Goal: Information Seeking & Learning: Learn about a topic

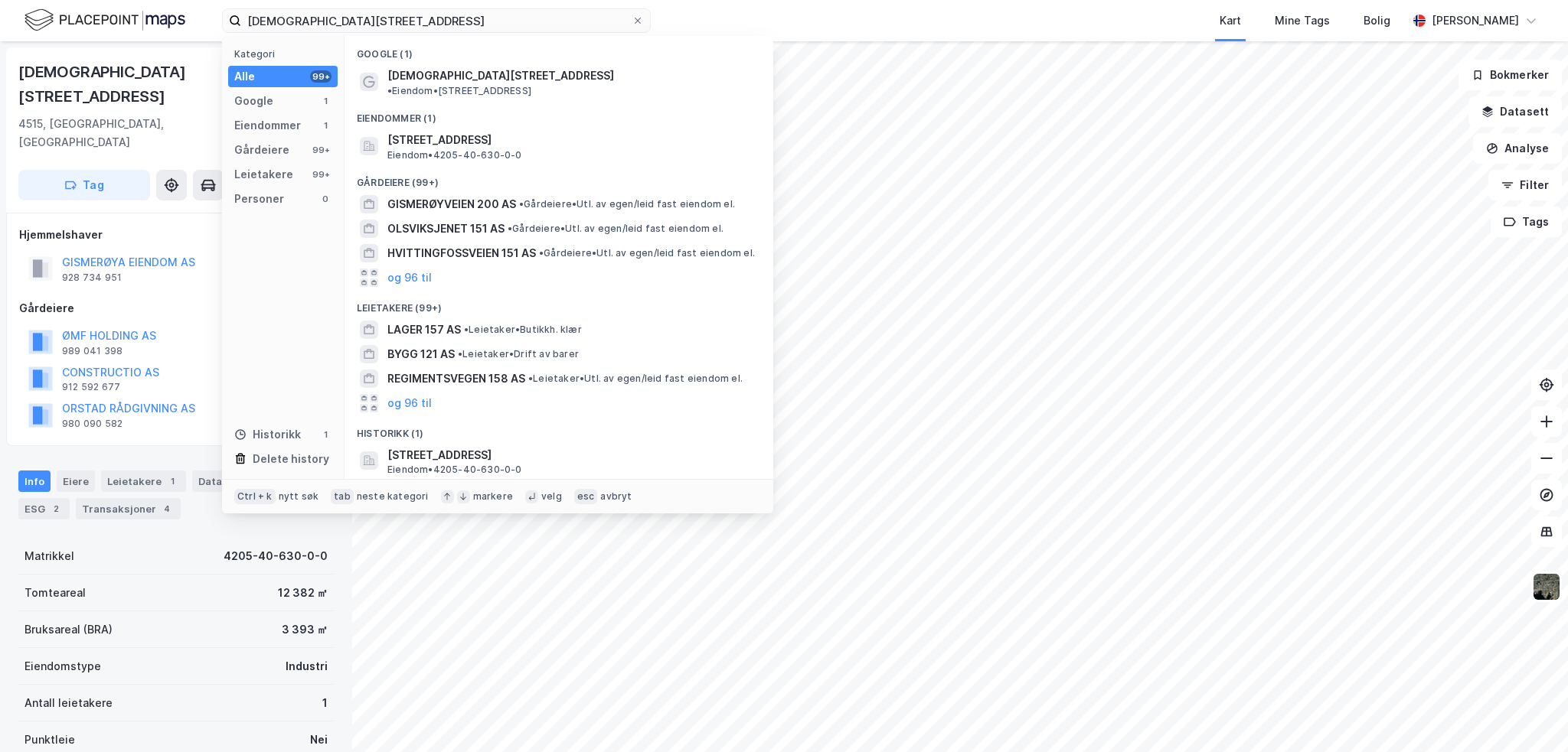
click at [385, 13] on input "Gismerøyveien 151" at bounding box center [436, 21] width 390 height 23
drag, startPoint x: 384, startPoint y: 22, endPoint x: 233, endPoint y: 16, distance: 151.1
click at [233, 16] on label "Gismerøyveien 151" at bounding box center [436, 20] width 429 height 24
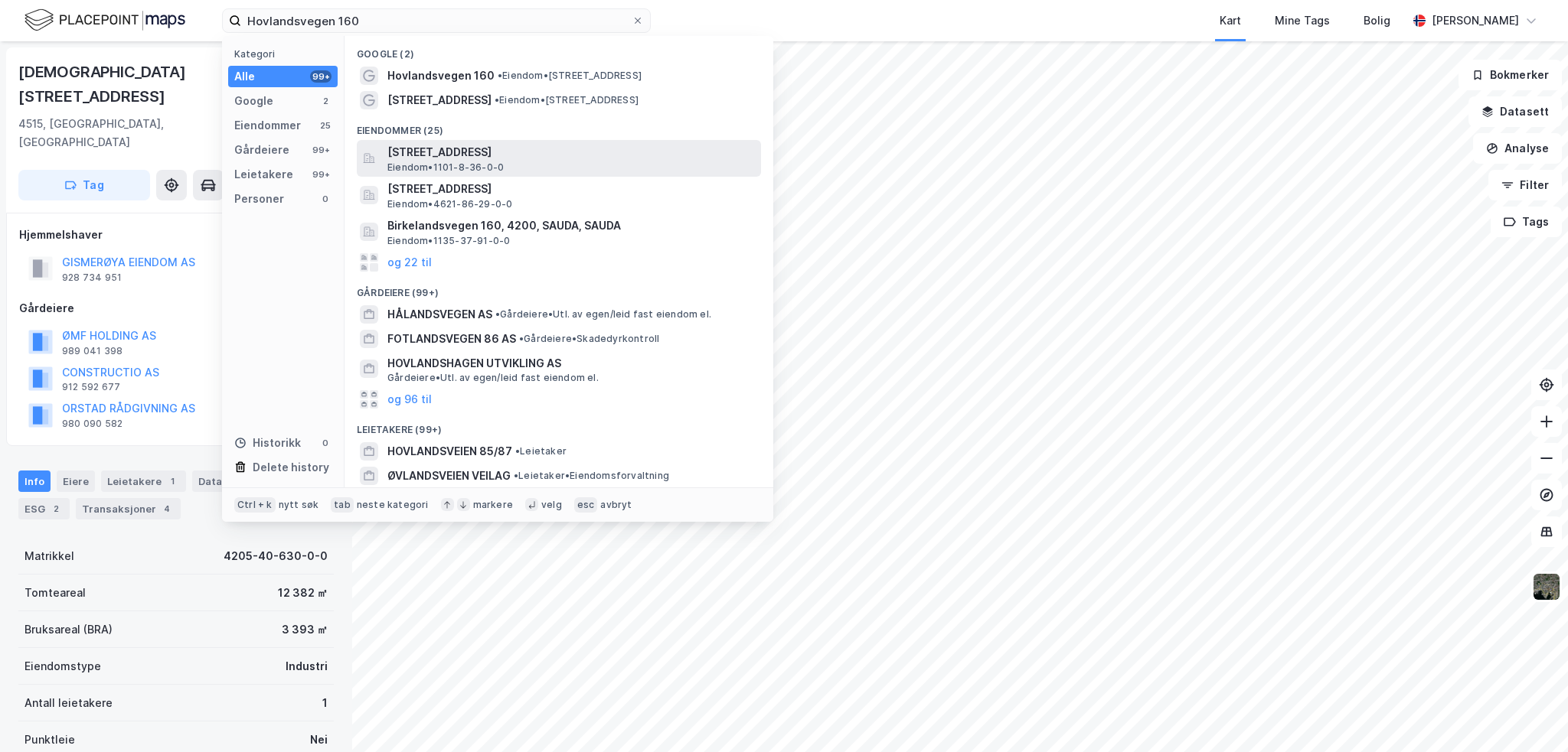
type input "Hovlandsvegen 160"
click at [442, 159] on span "[STREET_ADDRESS]" at bounding box center [571, 152] width 367 height 18
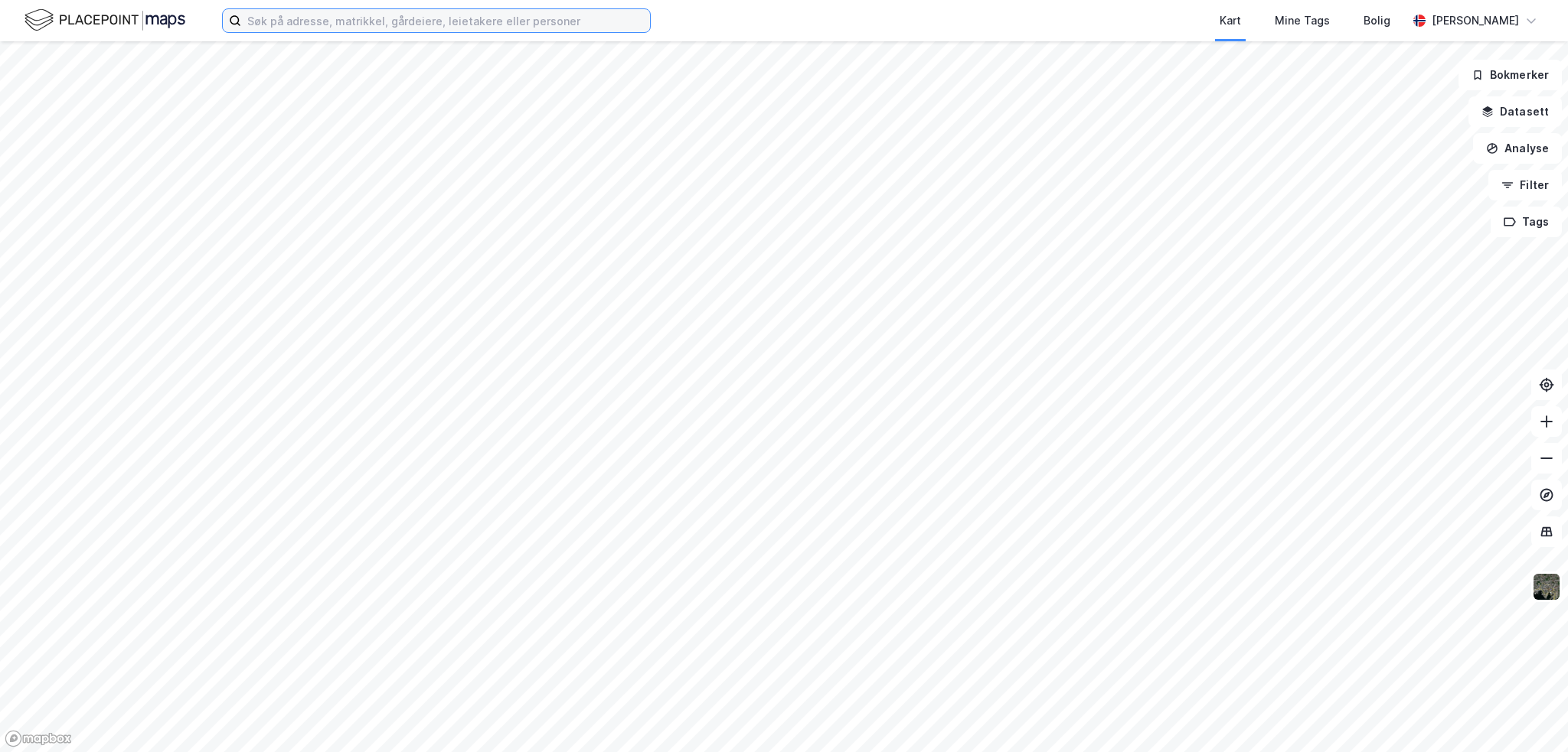
click at [407, 18] on input at bounding box center [445, 21] width 408 height 23
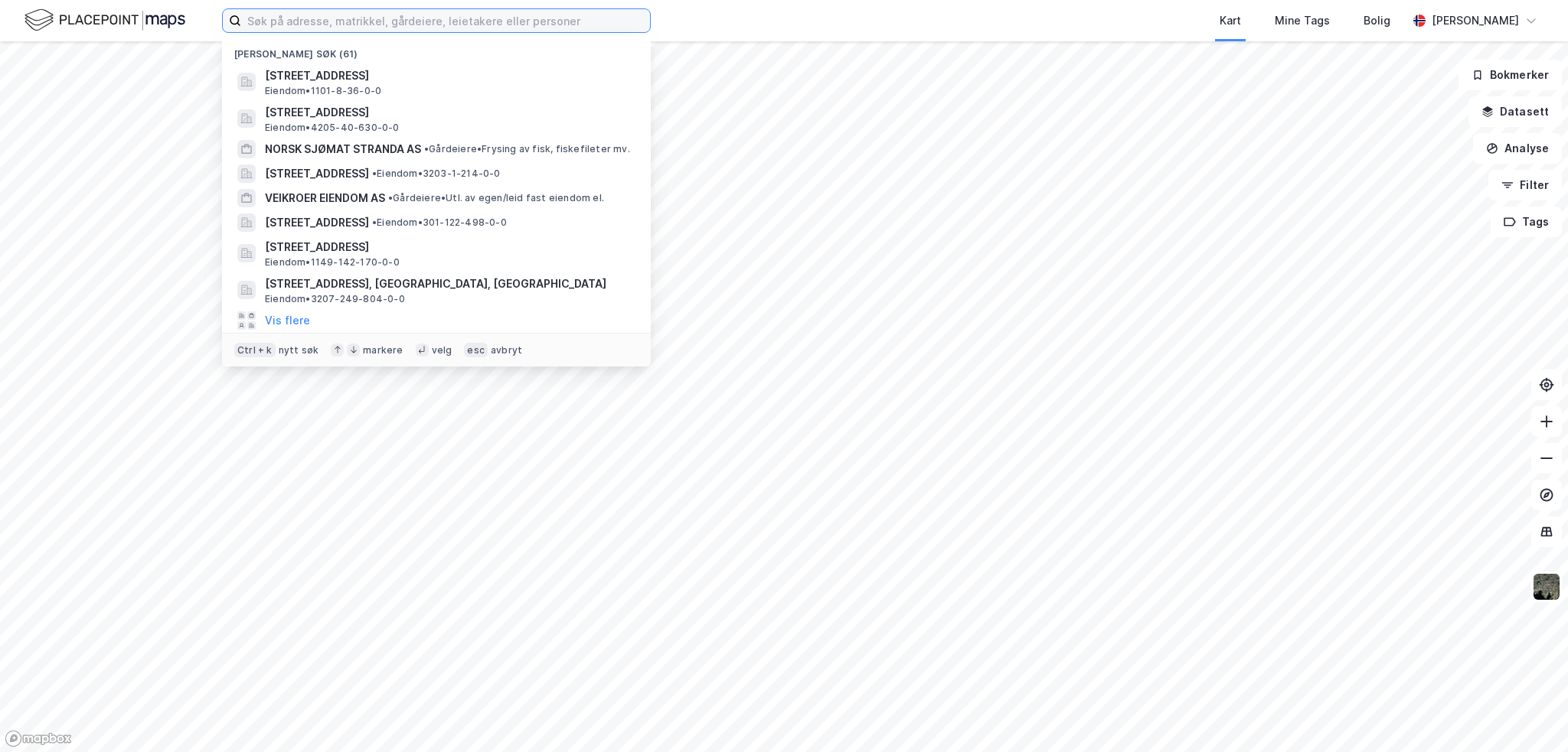
paste input "Hovlandsvegen 160"
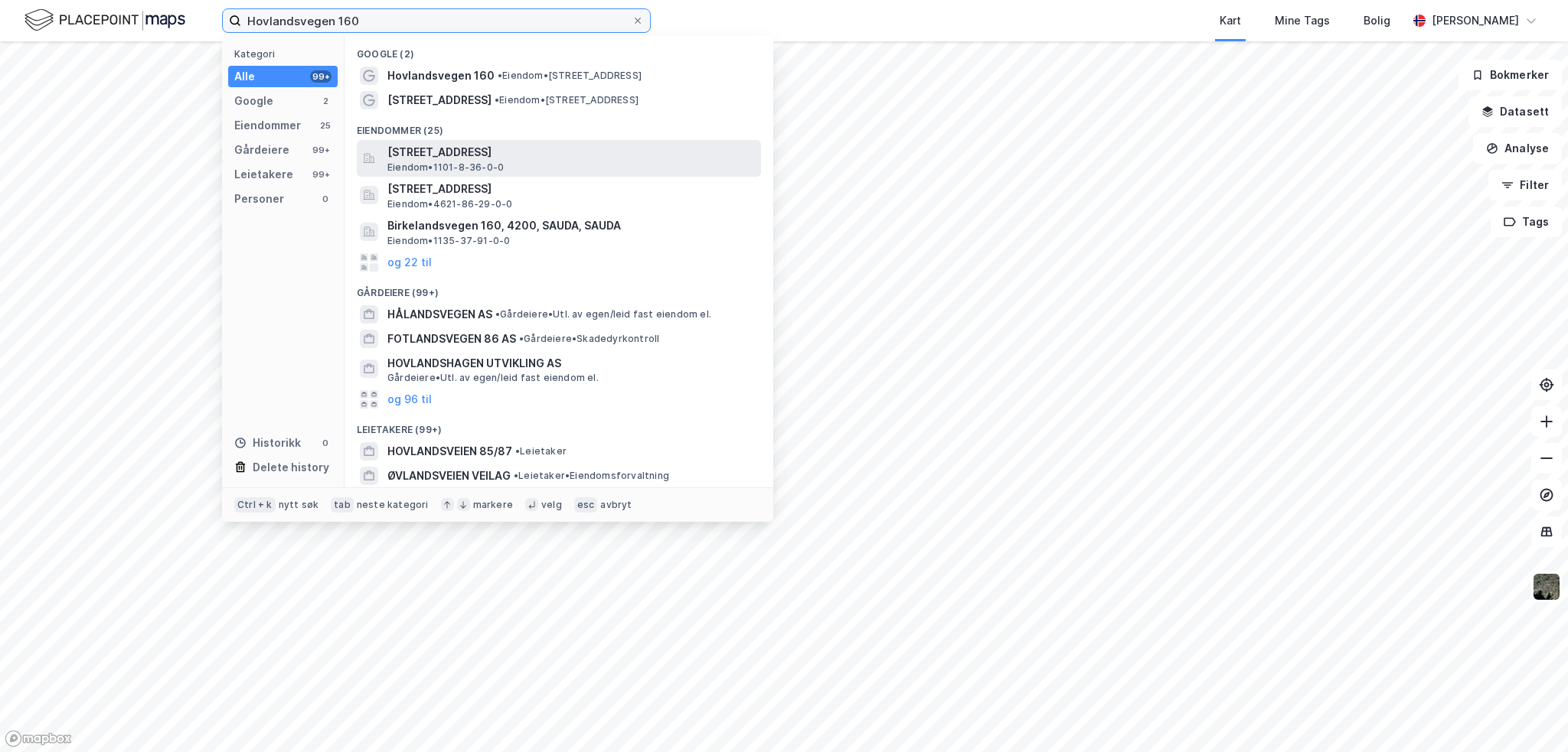
type input "Hovlandsvegen 160"
click at [453, 166] on span "Eiendom • 1101-8-36-0-0" at bounding box center [446, 168] width 117 height 13
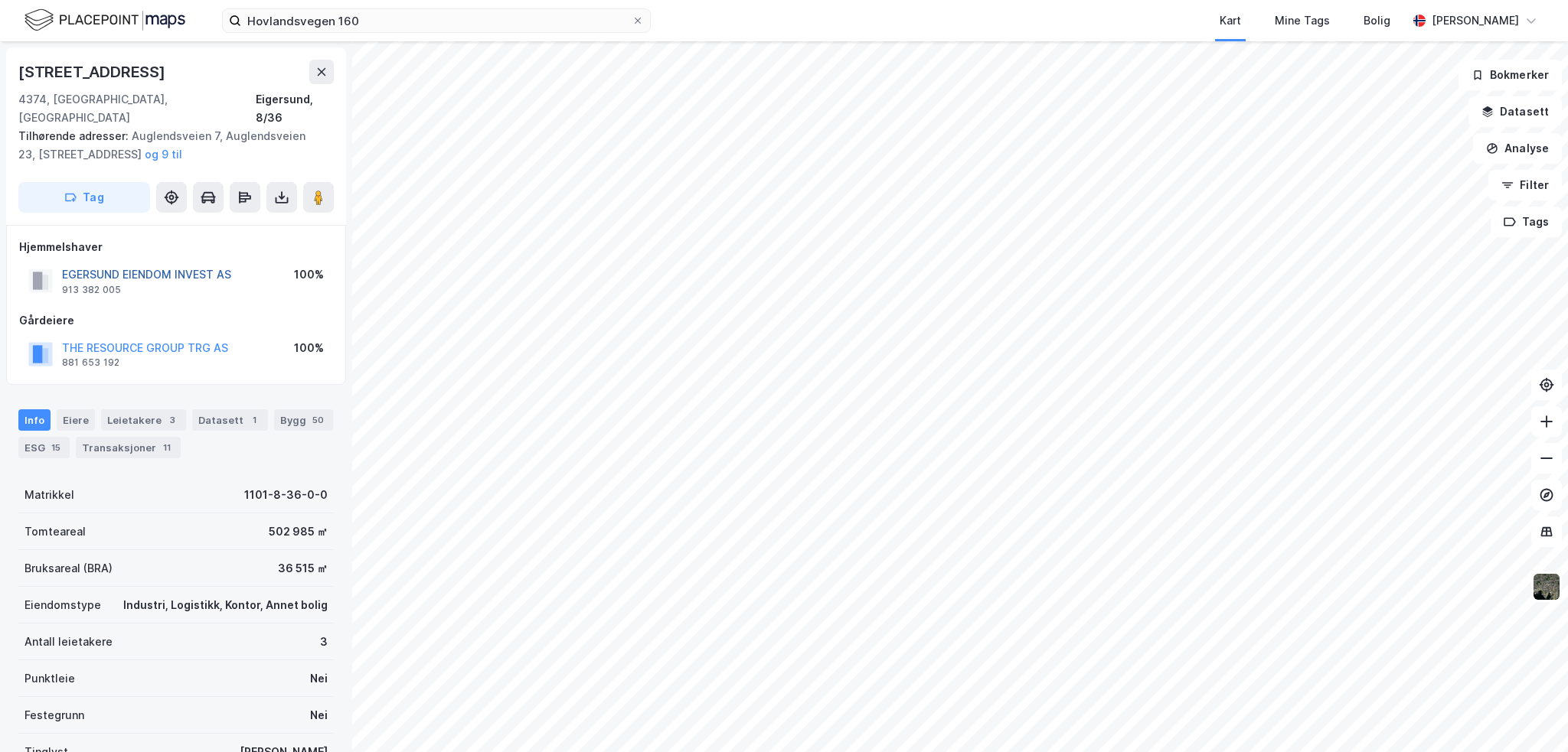
click at [0, 0] on button "EGERSUND EIENDOM INVEST AS" at bounding box center [0, 0] width 0 height 0
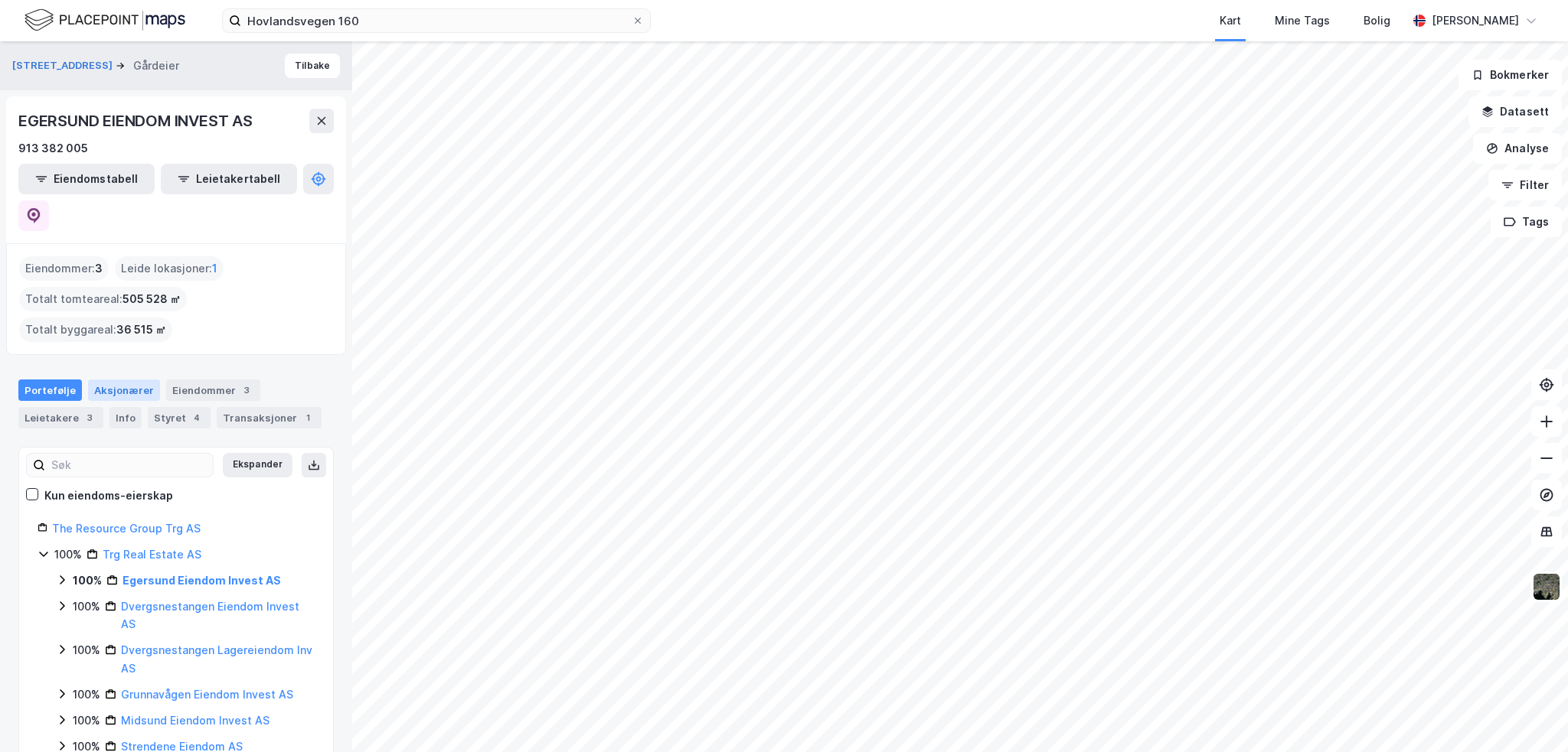
click at [125, 380] on div "Aksjonærer" at bounding box center [124, 390] width 72 height 22
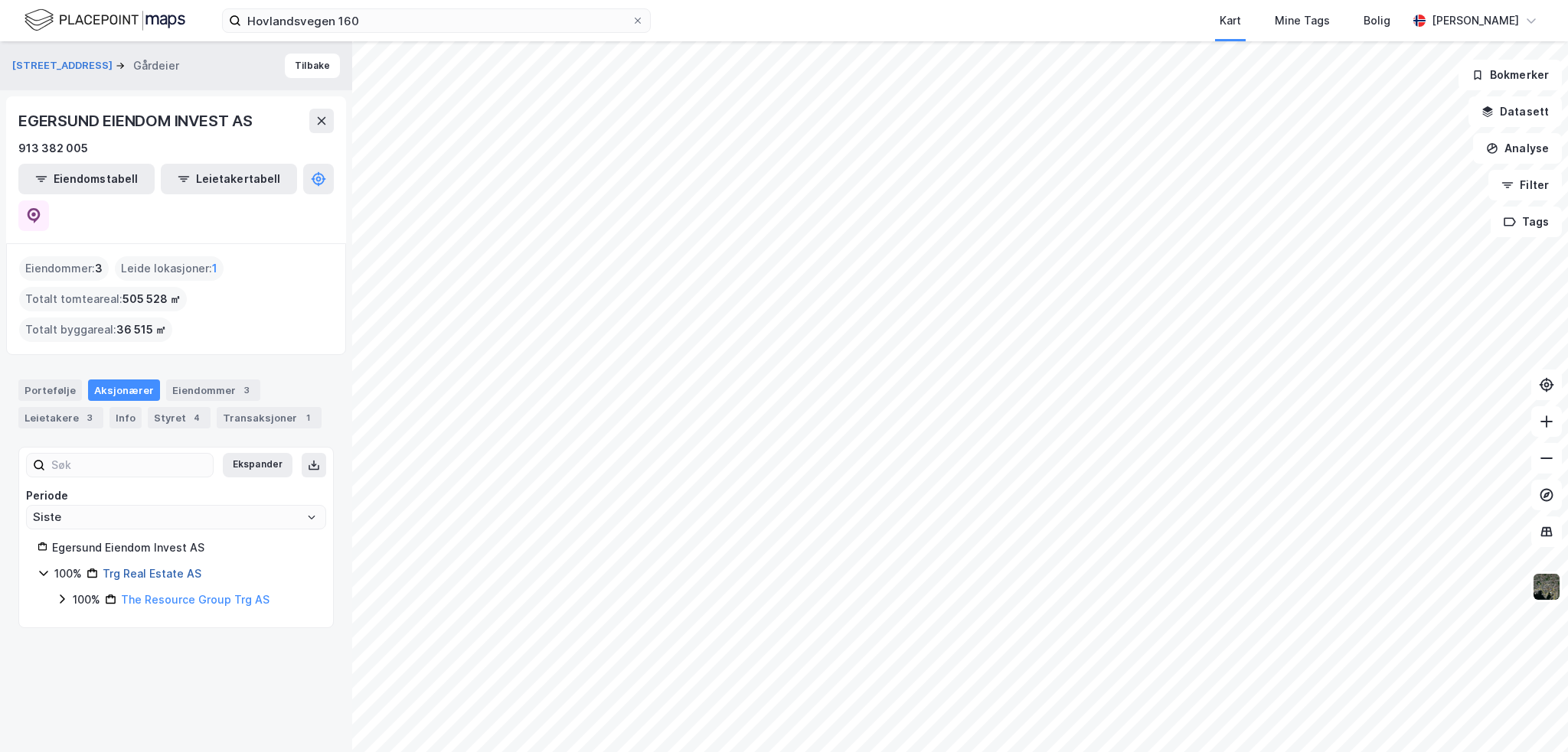
click at [166, 567] on link "Trg Real Estate AS" at bounding box center [152, 573] width 99 height 13
